Goal: Task Accomplishment & Management: Manage account settings

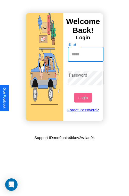
click at [86, 54] on input "Email" at bounding box center [86, 54] width 36 height 14
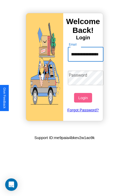
scroll to position [0, 22]
type input "**********"
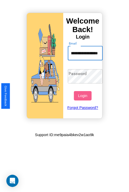
scroll to position [0, 0]
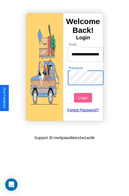
click at [84, 98] on button "Login" at bounding box center [83, 98] width 18 height 10
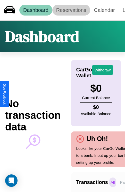
click at [71, 10] on link "Reservations" at bounding box center [72, 10] width 38 height 11
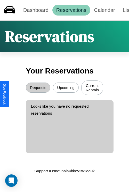
click at [66, 88] on button "Upcoming" at bounding box center [66, 88] width 26 height 10
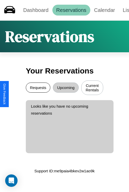
click at [38, 88] on button "Requests" at bounding box center [38, 88] width 25 height 10
